Goal: Check status: Check status

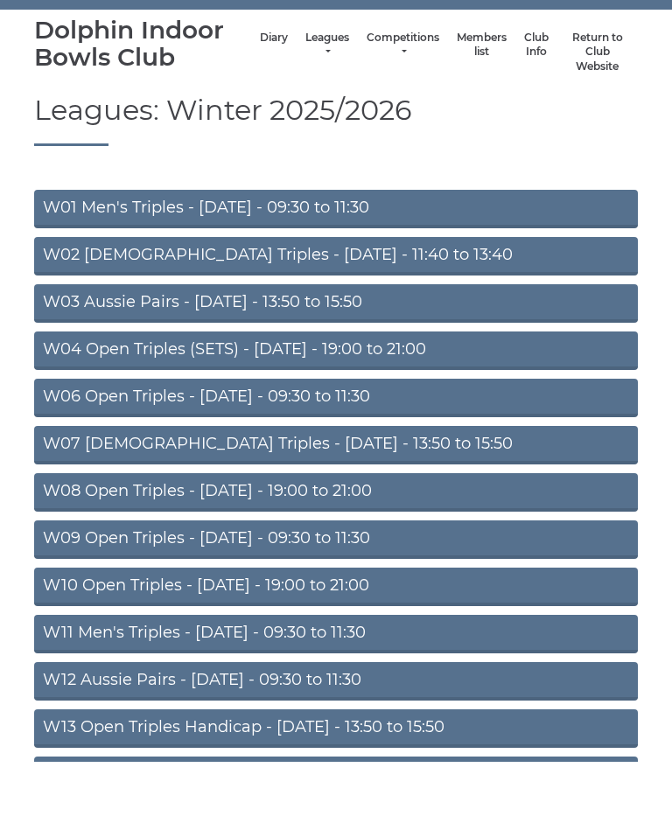
scroll to position [323, 0]
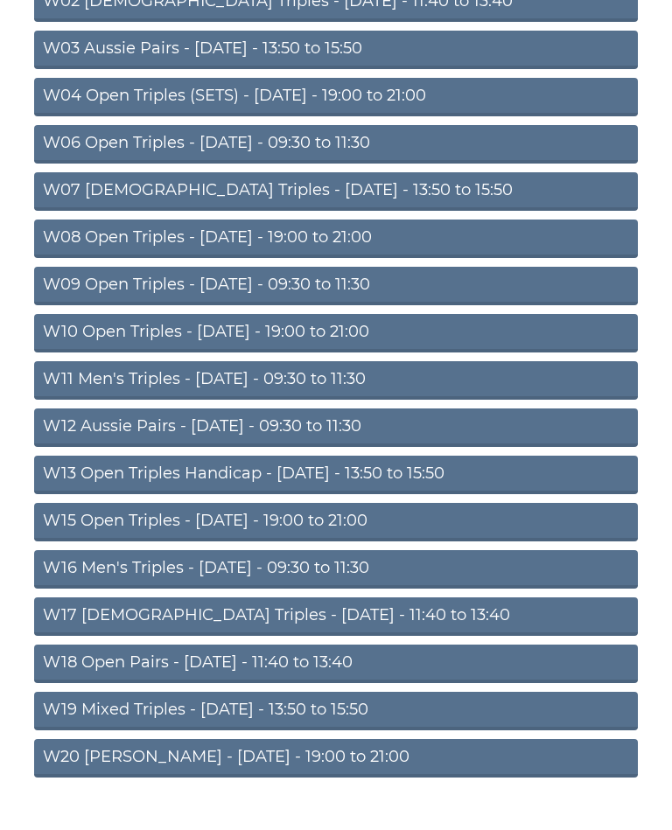
click at [233, 762] on link "W20 [PERSON_NAME] - [DATE] - 19:00 to 21:00" at bounding box center [335, 758] width 603 height 38
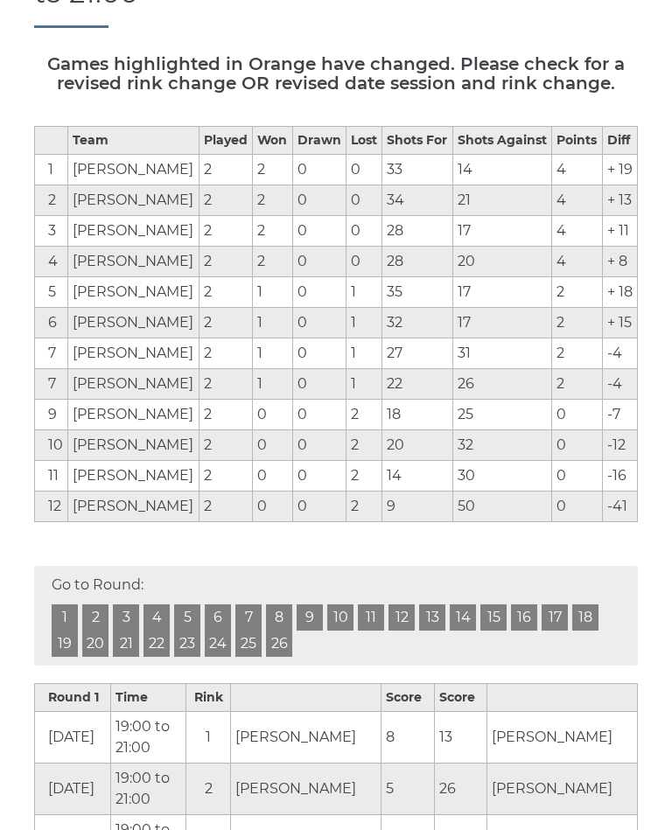
scroll to position [283, 0]
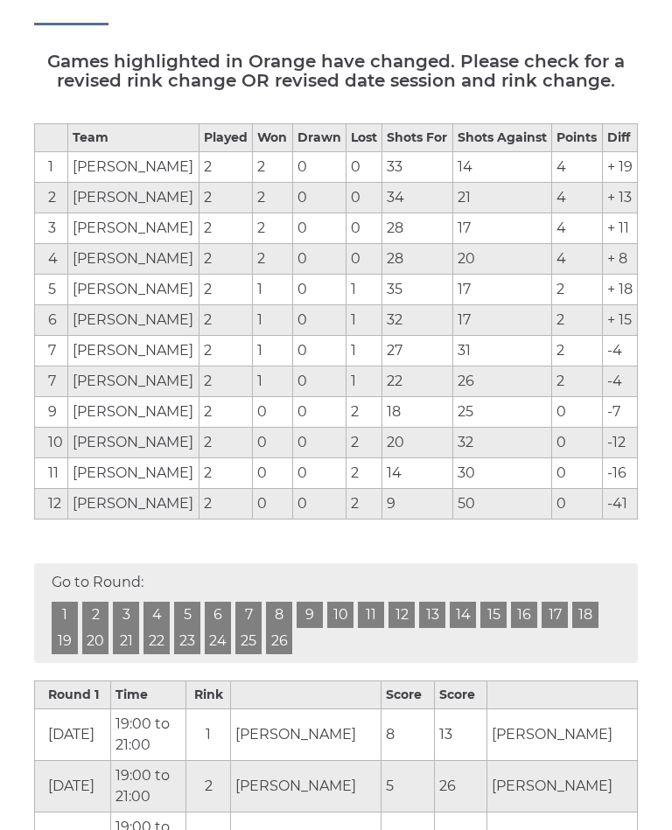
click at [52, 629] on link "1" at bounding box center [65, 616] width 26 height 26
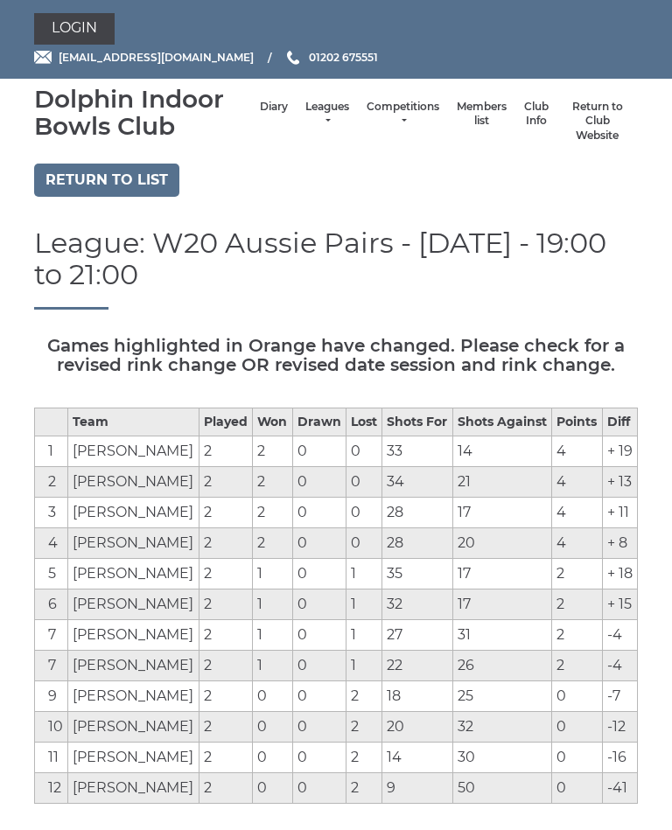
click at [260, 114] on link "Diary" at bounding box center [274, 107] width 28 height 15
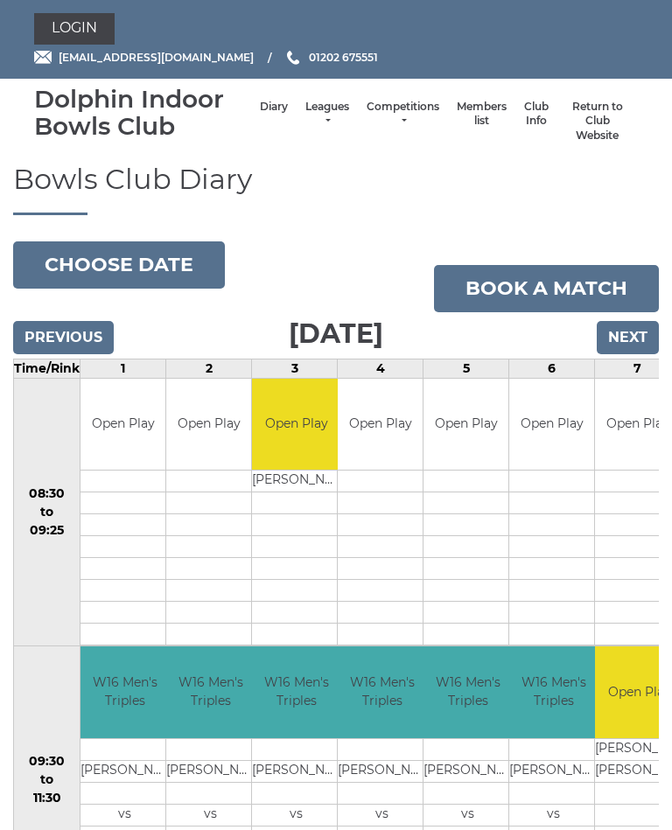
click at [150, 258] on button "Choose date" at bounding box center [119, 264] width 212 height 47
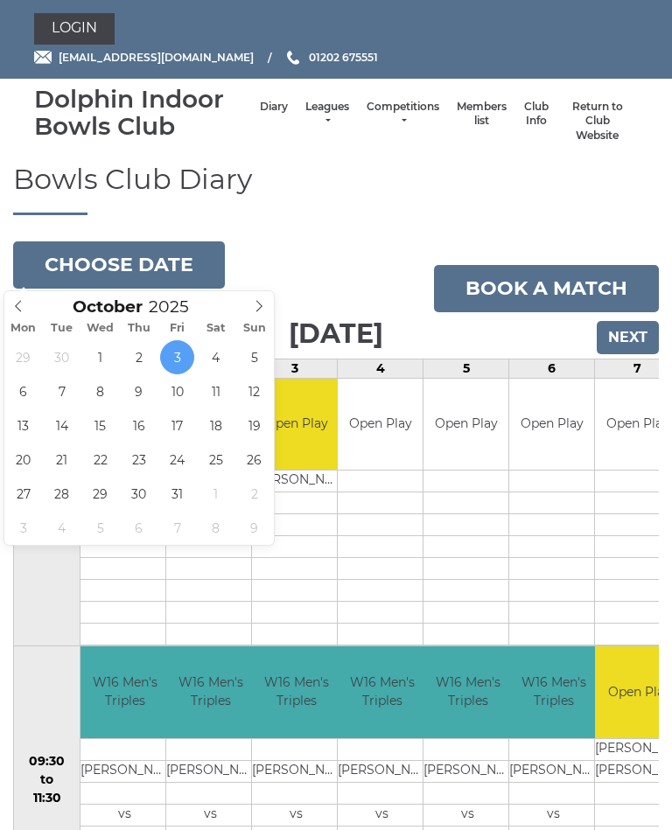
type input "[DATE]"
